Goal: Information Seeking & Learning: Learn about a topic

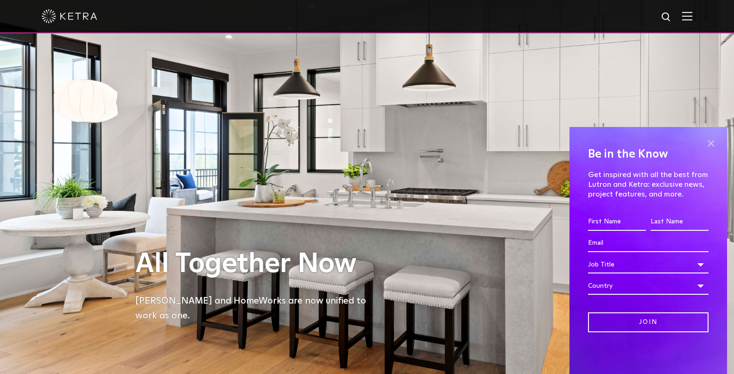
click at [713, 142] on span at bounding box center [710, 143] width 14 height 14
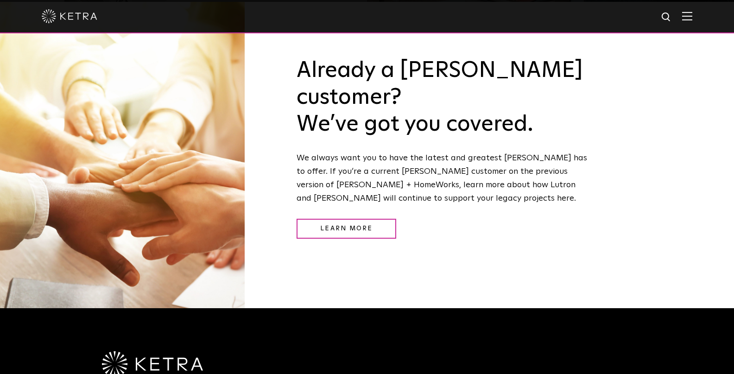
scroll to position [1229, 0]
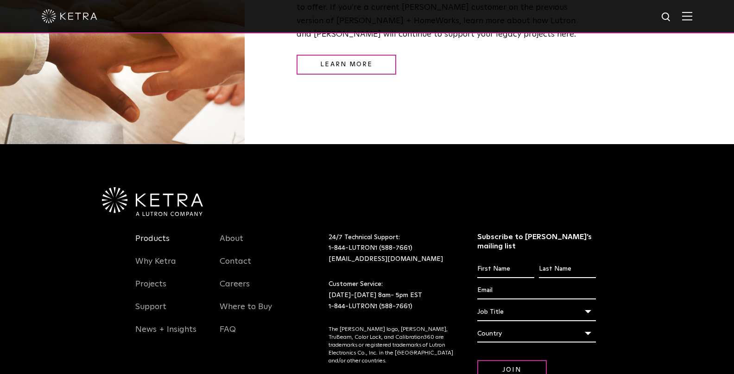
click at [150, 233] on link "Products" at bounding box center [152, 243] width 34 height 21
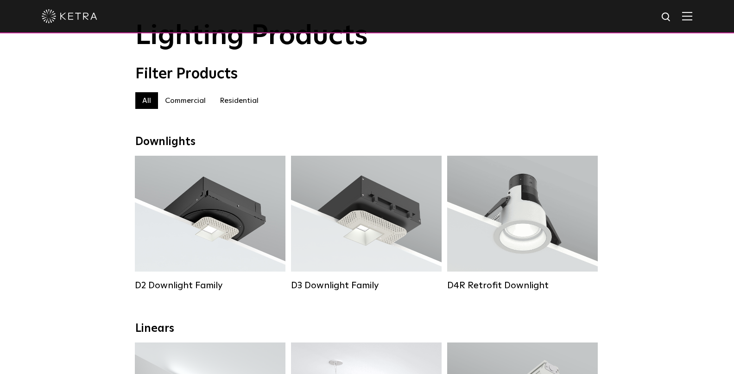
scroll to position [38, 0]
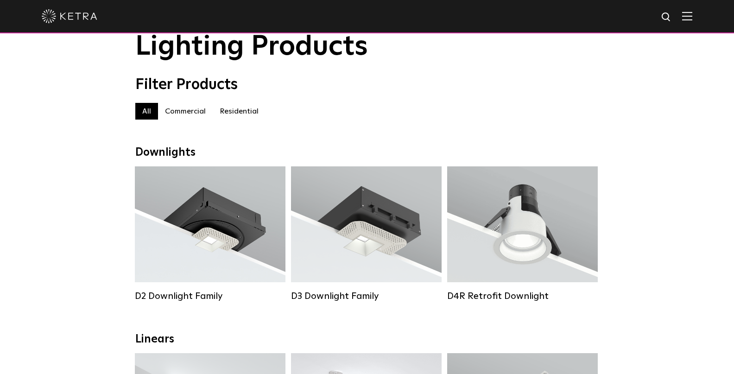
click at [236, 111] on label "Residential" at bounding box center [239, 111] width 53 height 17
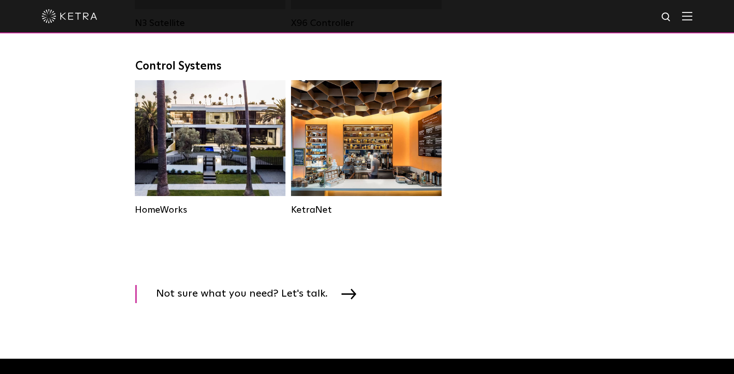
scroll to position [1211, 0]
